Goal: Communication & Community: Answer question/provide support

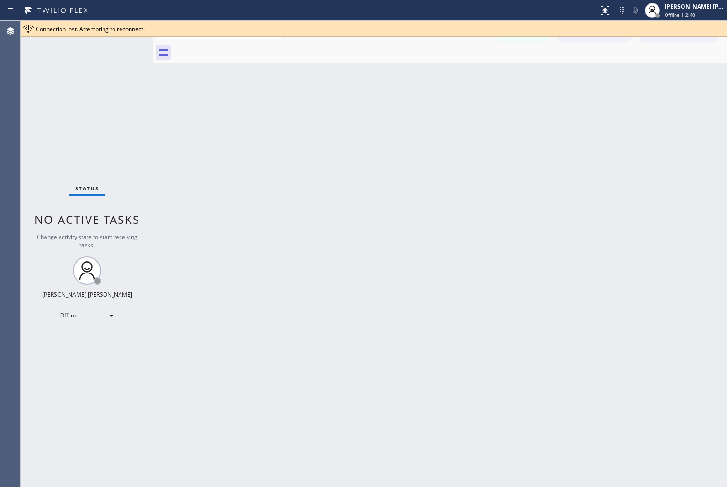
click at [681, 7] on div "[PERSON_NAME] [PERSON_NAME]" at bounding box center [694, 6] width 60 height 8
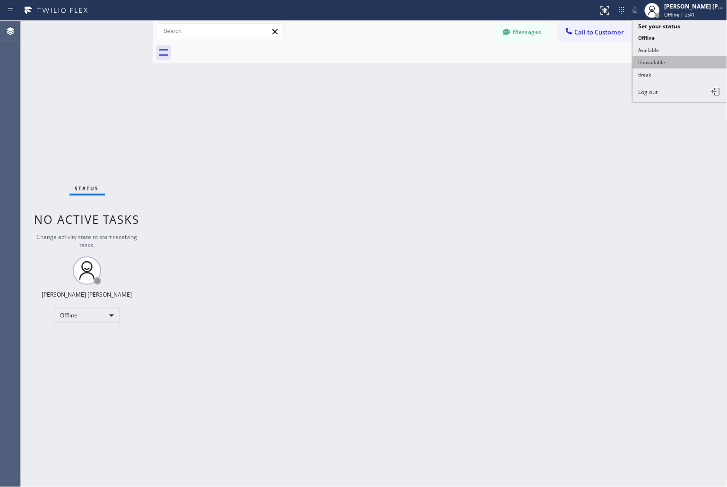
click at [672, 59] on button "Unavailable" at bounding box center [680, 62] width 94 height 12
click at [530, 35] on button "Messages" at bounding box center [522, 32] width 52 height 18
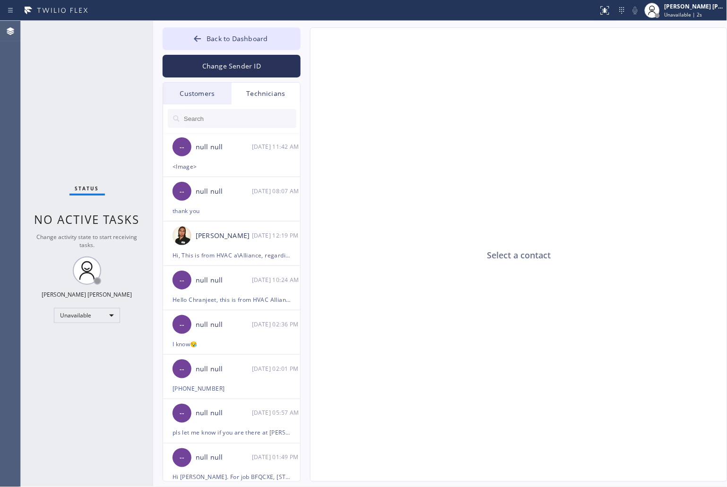
click at [202, 120] on input "text" at bounding box center [239, 118] width 113 height 19
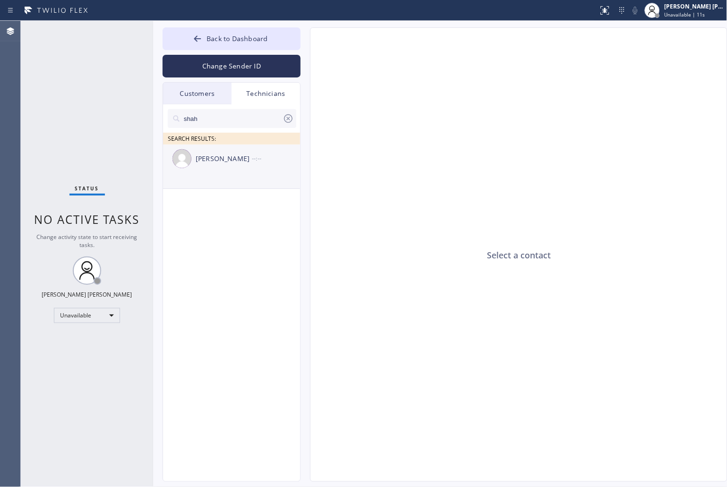
type input "shah"
click at [240, 170] on div "[PERSON_NAME] --:--" at bounding box center [232, 159] width 138 height 28
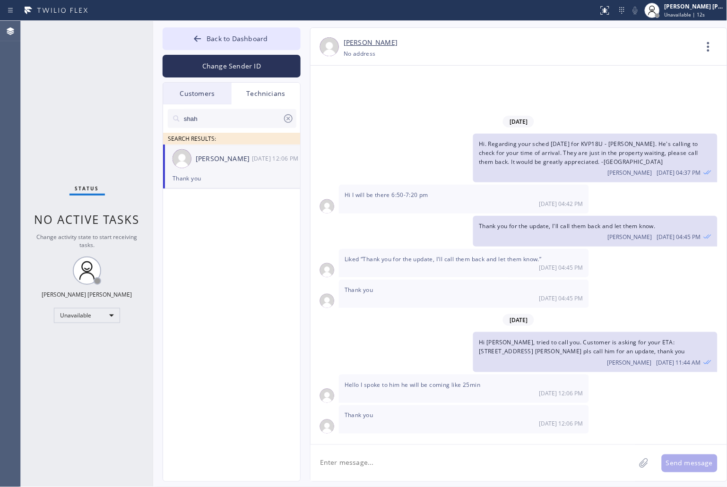
click at [424, 460] on textarea at bounding box center [472, 463] width 325 height 36
paste textarea "hello @[PERSON_NAME] good afternoon can we have an update for these jobs: [PERS…"
drag, startPoint x: 400, startPoint y: 453, endPoint x: 376, endPoint y: 454, distance: 23.6
click at [376, 454] on textarea "hello @[PERSON_NAME] good afternoon can we have an update for these jobs: [PERS…" at bounding box center [481, 463] width 342 height 36
click at [320, 460] on textarea "hello [PERSON_NAME] good afternoon can we have an update for these jobs: [PERSO…" at bounding box center [481, 463] width 342 height 36
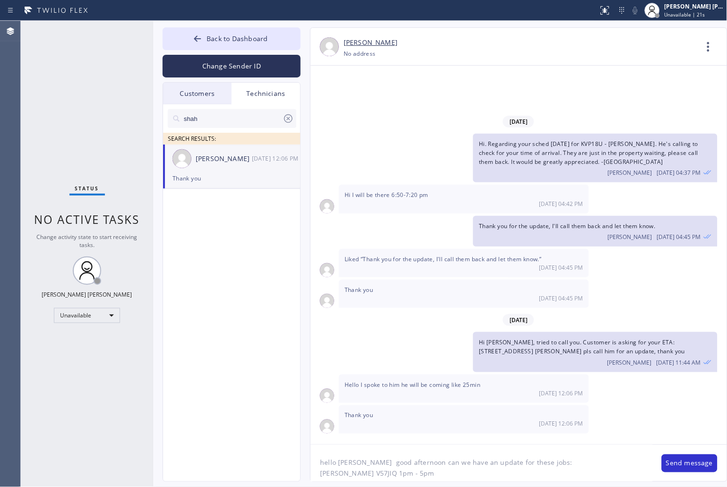
click at [569, 464] on textarea "hello [PERSON_NAME] good afternoon can we have an update for these jobs: [PERSO…" at bounding box center [481, 463] width 342 height 36
type textarea "hello [PERSON_NAME] good afternoon can we have an update for these jobs: [PERSO…"
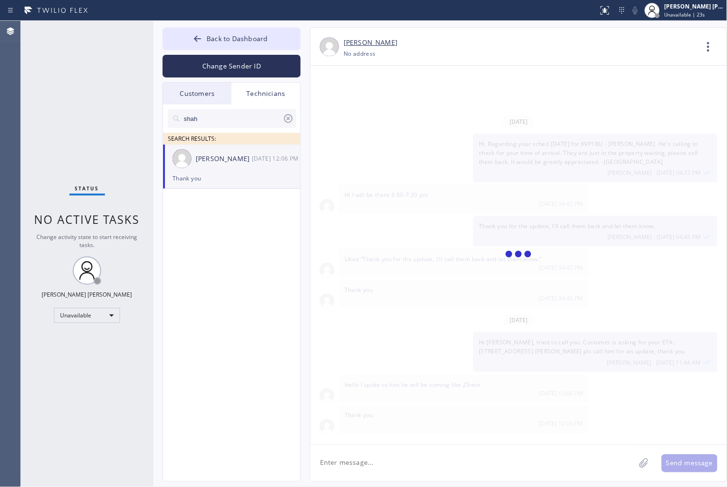
scroll to position [15, 0]
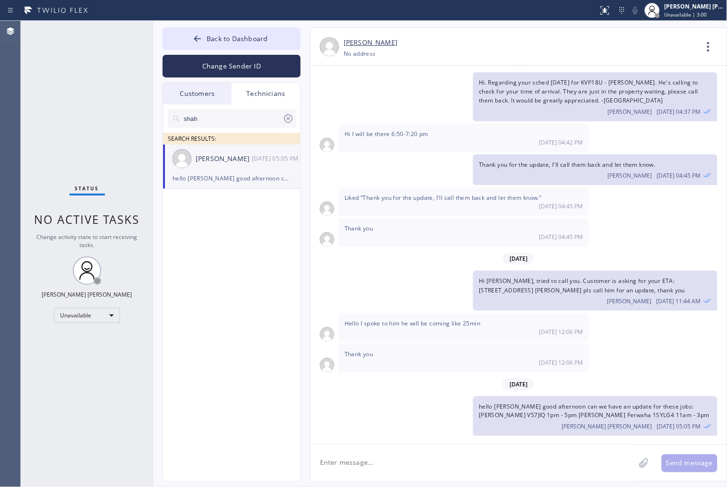
click at [462, 65] on div "[PERSON_NAME] [PHONE_NUMBER] Choose phone number No address Contact Full Inform…" at bounding box center [518, 47] width 416 height 38
click at [182, 27] on button "Back to Dashboard" at bounding box center [231, 38] width 138 height 23
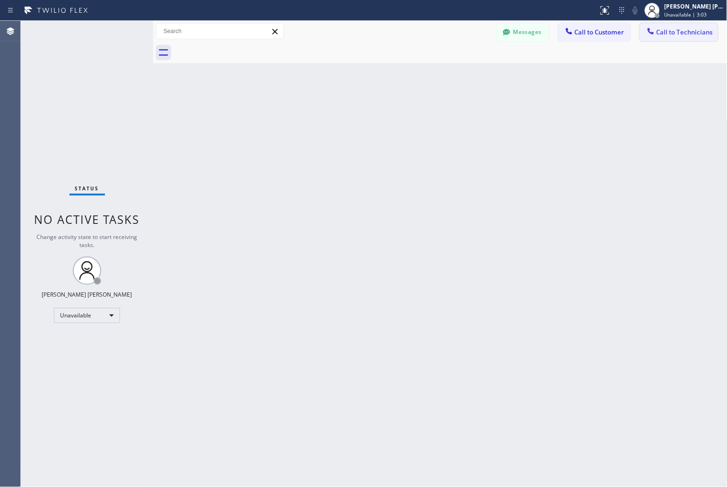
click at [673, 34] on span "Call to Technicians" at bounding box center [684, 32] width 56 height 9
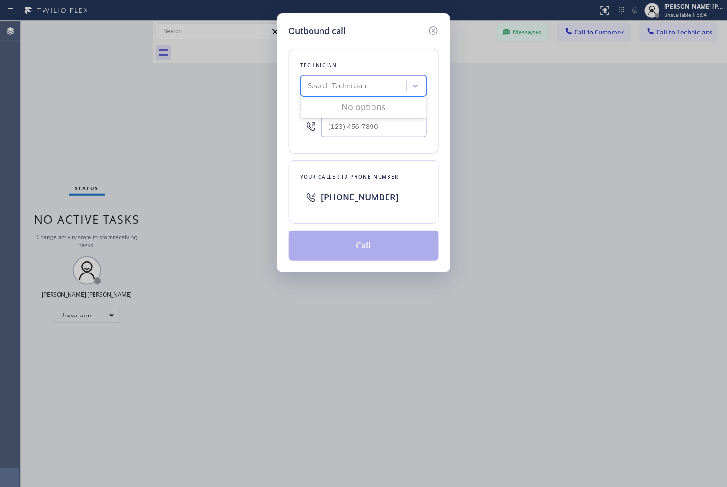
click at [391, 90] on div "Search Technician" at bounding box center [354, 86] width 103 height 17
type input "shah"
click at [384, 108] on div "[PERSON_NAME]" at bounding box center [363, 105] width 126 height 17
type input "[PHONE_NUMBER]"
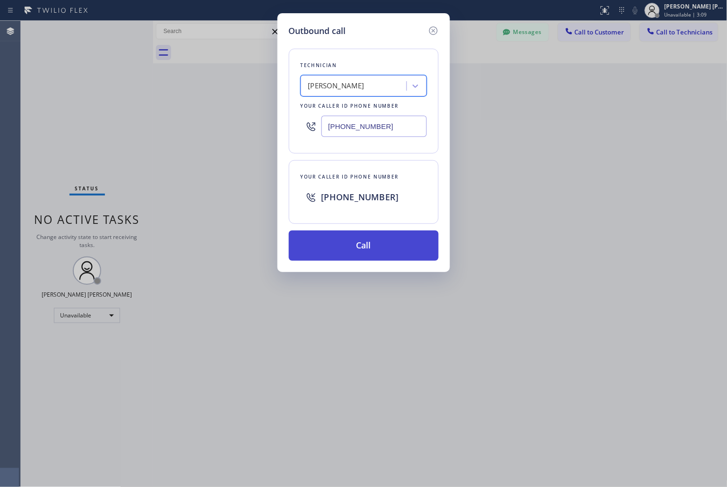
click at [395, 239] on button "Call" at bounding box center [364, 246] width 150 height 30
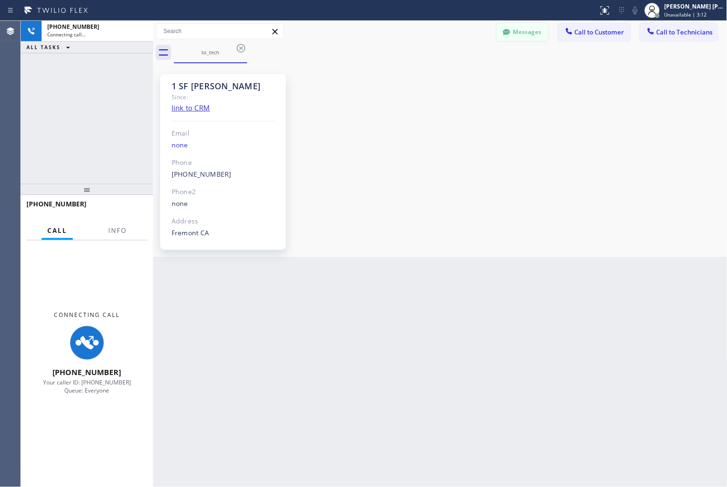
click at [539, 35] on button "Messages" at bounding box center [522, 32] width 52 height 18
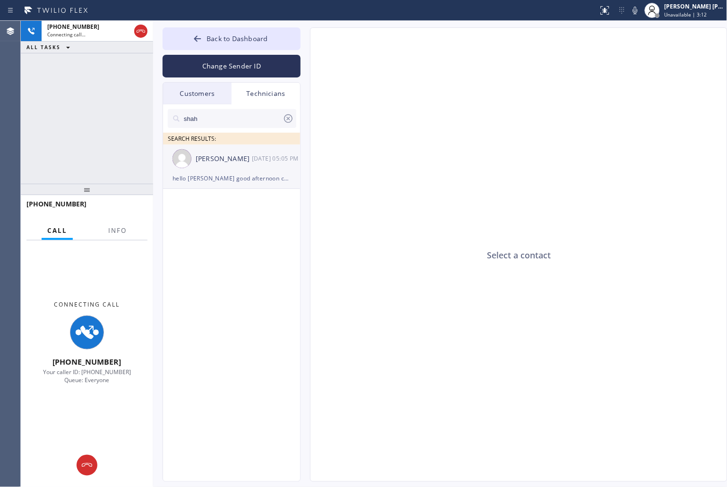
click at [237, 176] on div "hello [PERSON_NAME] good afternoon can we have an update for these jobs: [PERSO…" at bounding box center [231, 178] width 118 height 11
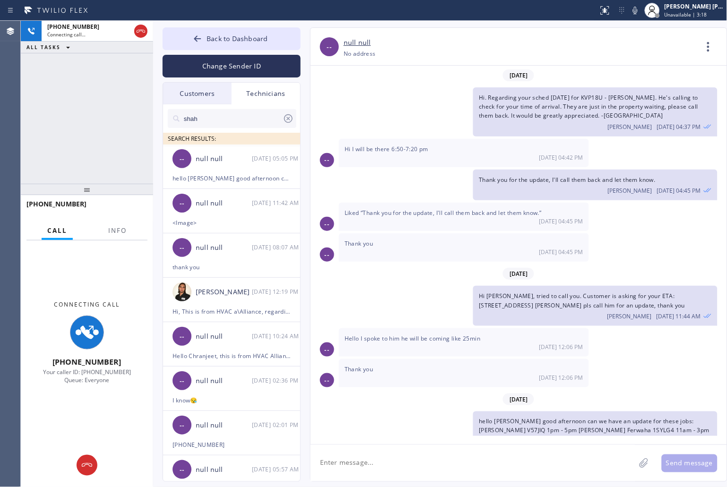
scroll to position [15, 0]
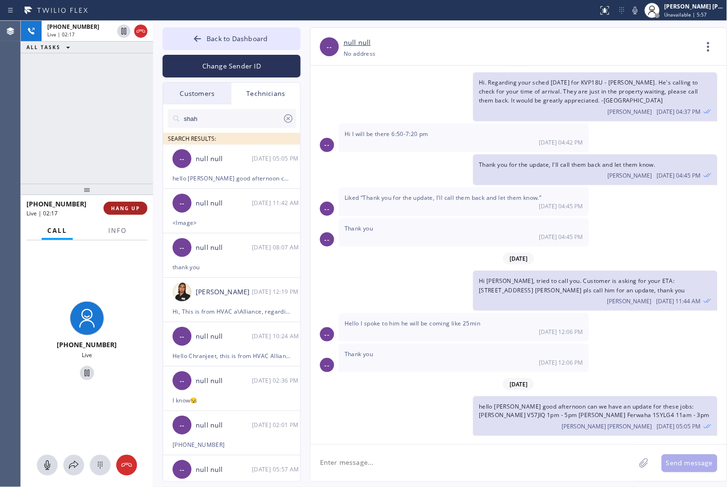
click at [132, 212] on button "HANG UP" at bounding box center [125, 208] width 44 height 13
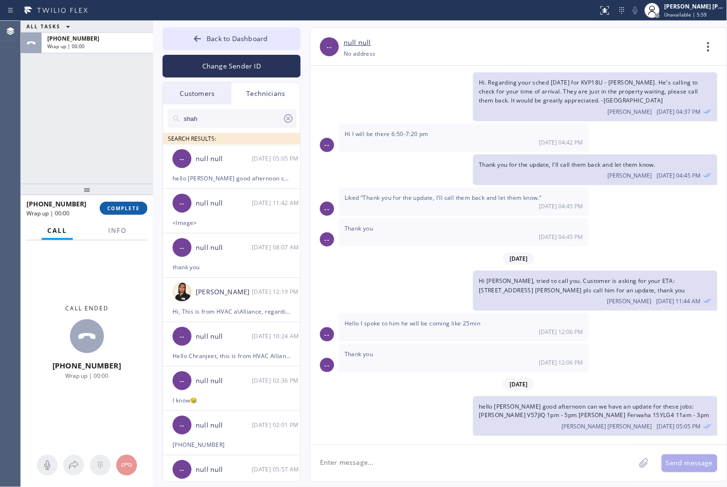
click at [132, 212] on button "COMPLETE" at bounding box center [124, 208] width 48 height 13
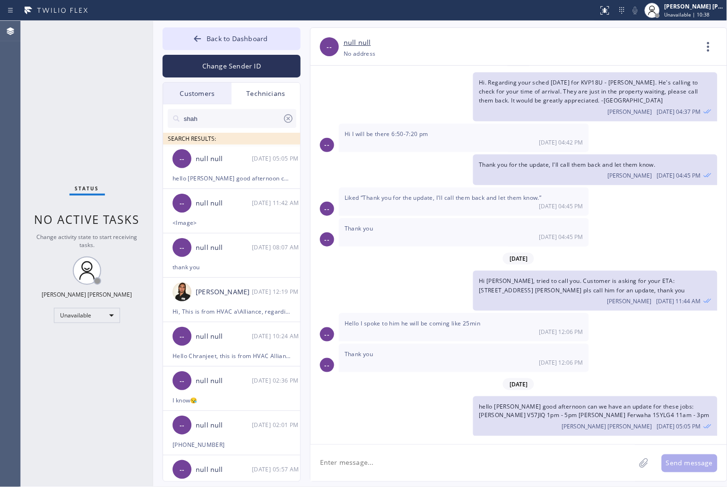
click at [88, 36] on div "Status No active tasks Change activity state to start receiving tasks. [PERSON_…" at bounding box center [87, 254] width 132 height 466
click at [83, 41] on div "Status No active tasks Change activity state to start receiving tasks. [PERSON_…" at bounding box center [87, 254] width 132 height 466
click at [708, 17] on div "Unavailable | 10:50" at bounding box center [694, 14] width 60 height 7
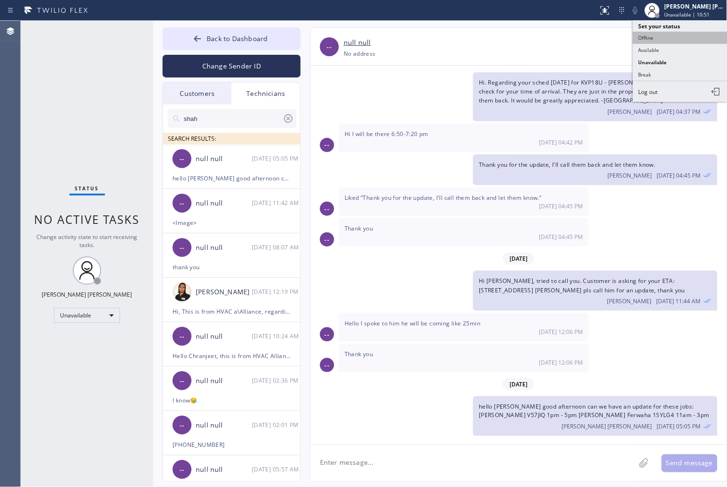
click at [694, 38] on button "Offline" at bounding box center [680, 38] width 94 height 12
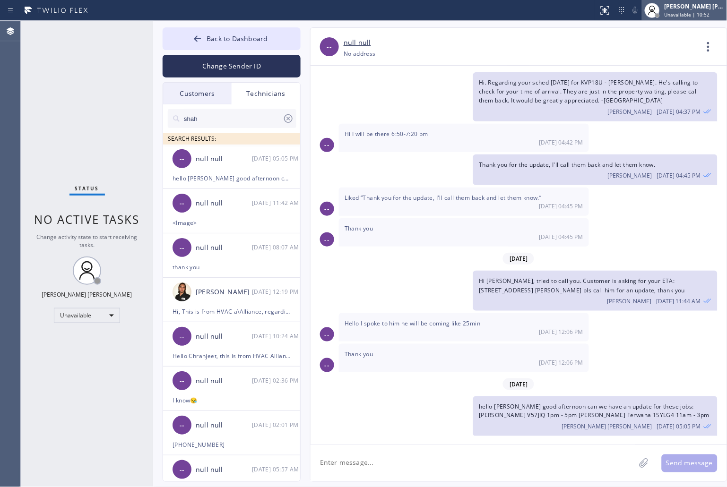
click at [701, 17] on span "Unavailable | 10:52" at bounding box center [686, 14] width 45 height 7
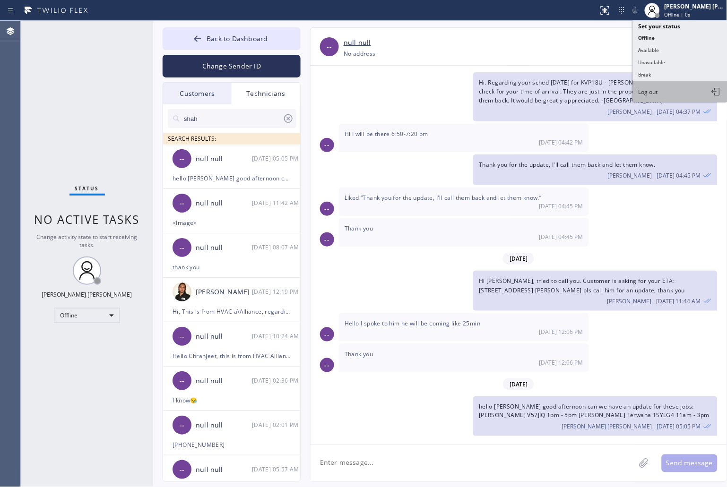
click at [684, 92] on button "Log out" at bounding box center [680, 91] width 94 height 21
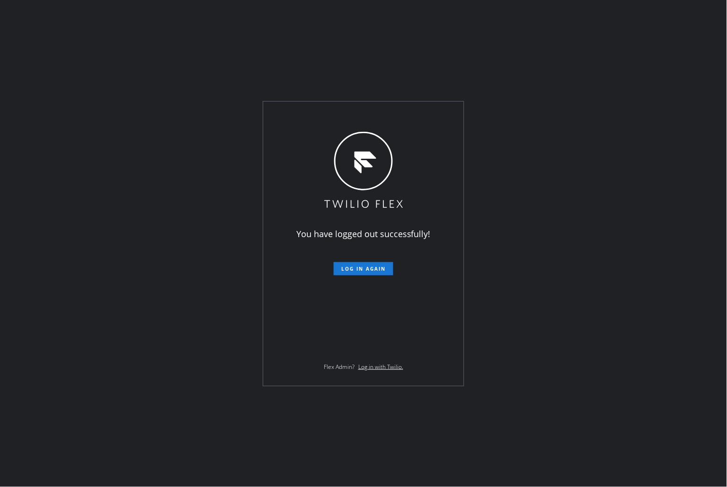
click at [523, 194] on div "You have logged out successfully! Log in again Flex Admin? Log in with Twilio." at bounding box center [363, 243] width 727 height 487
click at [111, 22] on div "You have logged out successfully! Log in again Flex Admin? Log in with Twilio." at bounding box center [363, 243] width 727 height 487
